Goal: Information Seeking & Learning: Understand process/instructions

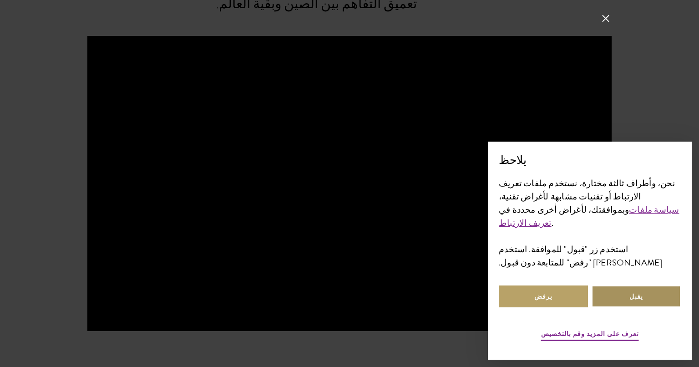
click at [635, 303] on button "يقبل" at bounding box center [636, 296] width 89 height 22
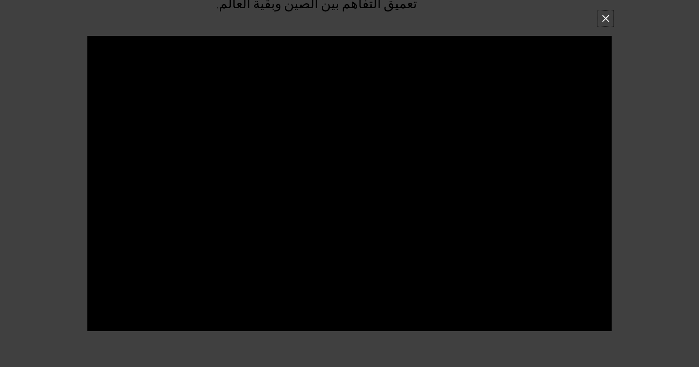
click at [607, 19] on button at bounding box center [606, 19] width 12 height 12
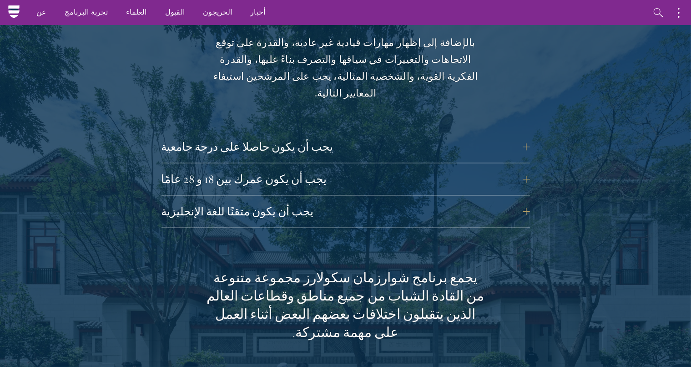
scroll to position [1153, 0]
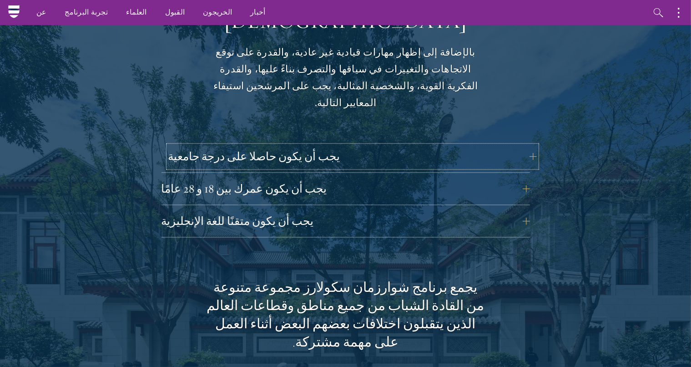
click at [529, 146] on button "يجب أن يكون حاصلا على درجة جامعية" at bounding box center [352, 157] width 369 height 22
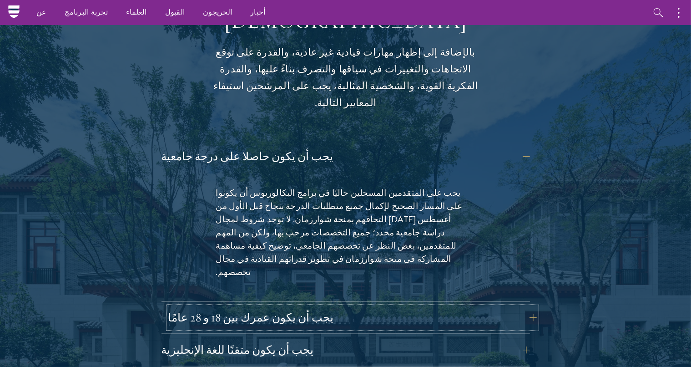
click at [493, 307] on button "يجب أن يكون عمرك بين 18 و 28 عامًا" at bounding box center [352, 318] width 369 height 22
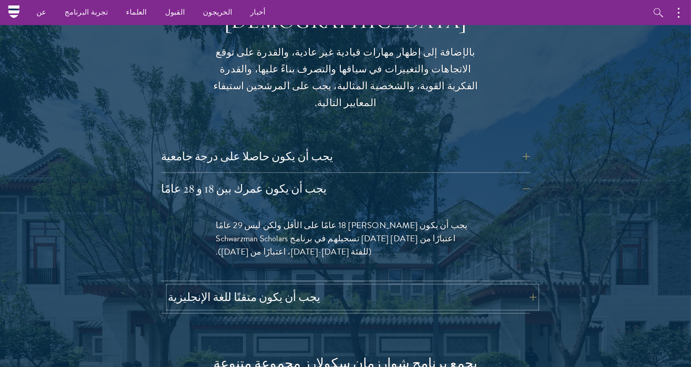
click at [523, 286] on button "يجب أن يكون متقنًا للغة الإنجليزية" at bounding box center [352, 297] width 369 height 22
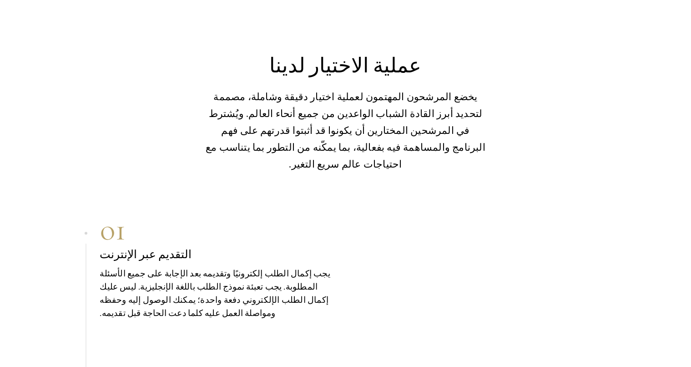
scroll to position [2788, 0]
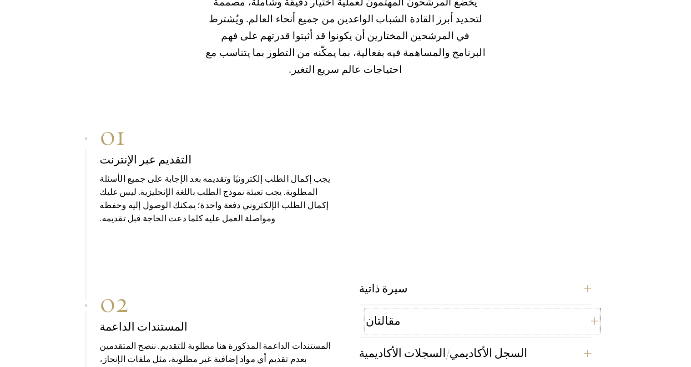
click at [584, 310] on button "مقالتان" at bounding box center [482, 321] width 232 height 22
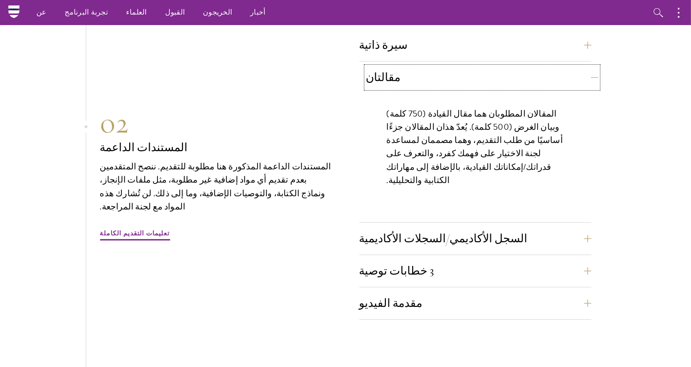
scroll to position [2545, 0]
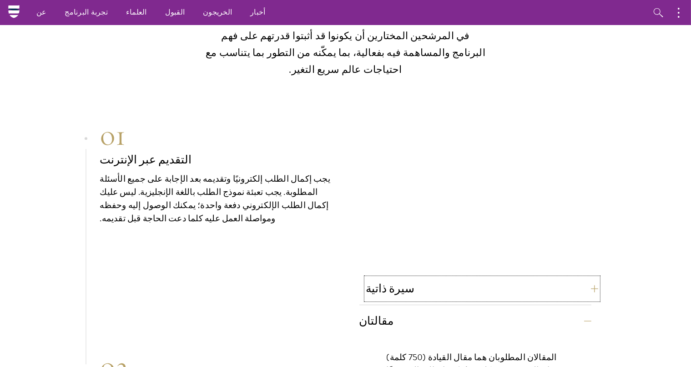
click at [545, 278] on button "سيرة ذاتية" at bounding box center [482, 289] width 232 height 22
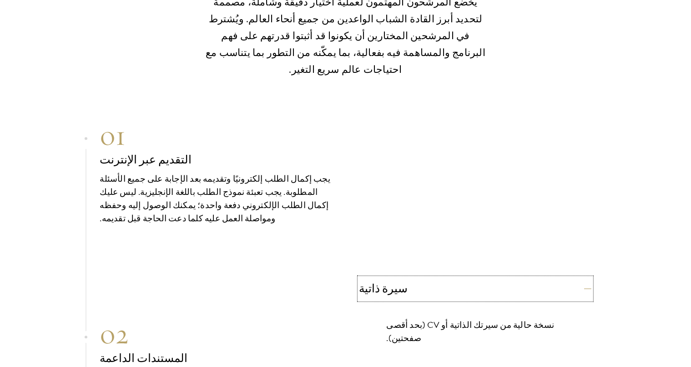
scroll to position [2660, 0]
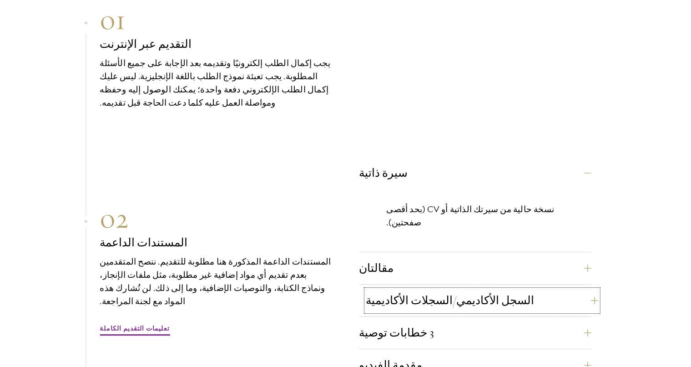
click at [566, 289] on button "السجل الأكاديمي/السجلات الأكاديمية" at bounding box center [482, 300] width 232 height 22
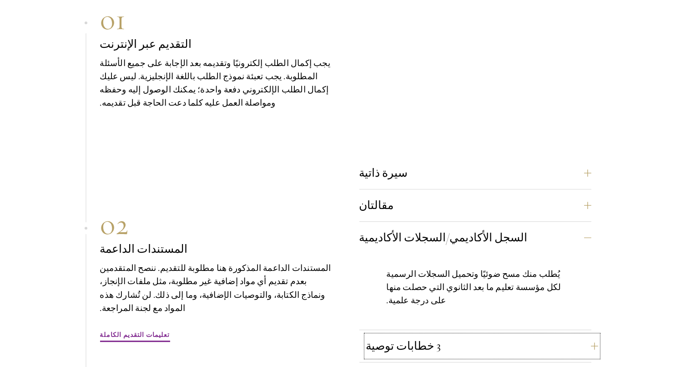
click at [526, 335] on button "3 خطابات توصية" at bounding box center [482, 346] width 232 height 22
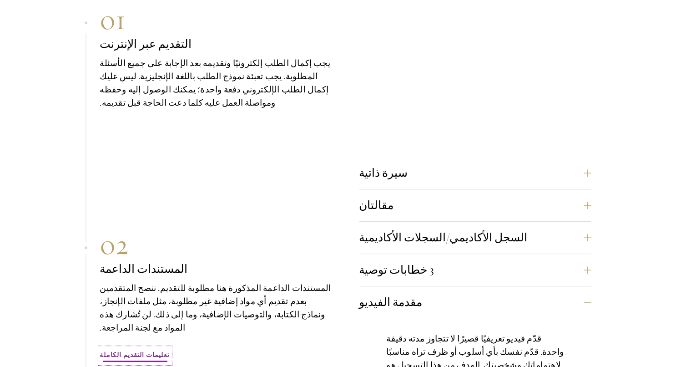
click at [141, 350] on font "تعليمات التقديم الكاملة" at bounding box center [135, 355] width 70 height 10
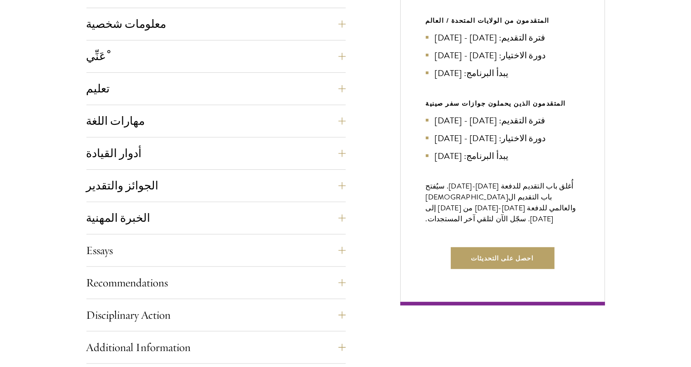
scroll to position [460, 0]
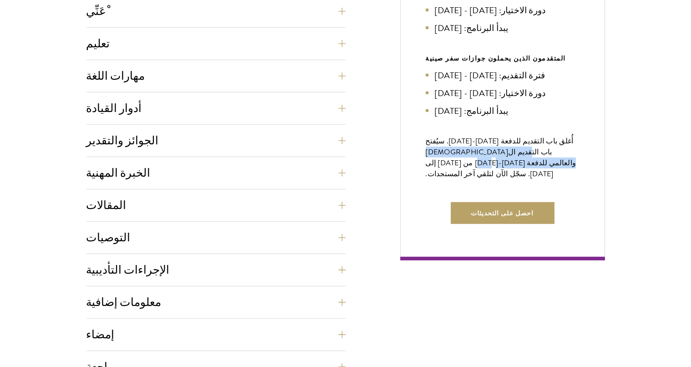
drag, startPoint x: 688, startPoint y: 121, endPoint x: 688, endPoint y: 138, distance: 17.7
click at [688, 138] on div "ابدأ العملية اتخذ الخطوة الأولى نحو الانضمام إلى مجتمع عالمي من شأنه أن يشكل ال…" at bounding box center [345, 126] width 691 height 642
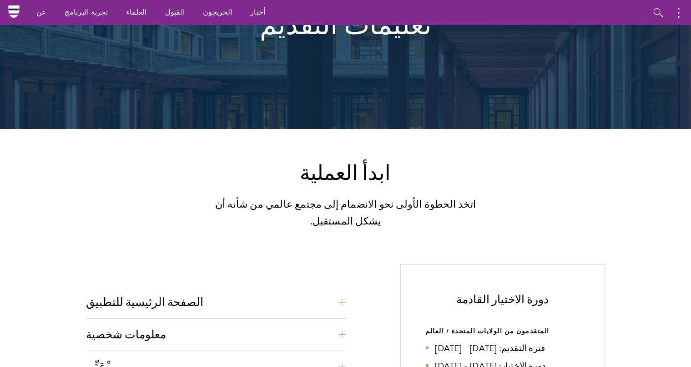
scroll to position [0, 0]
